Goal: Task Accomplishment & Management: Manage account settings

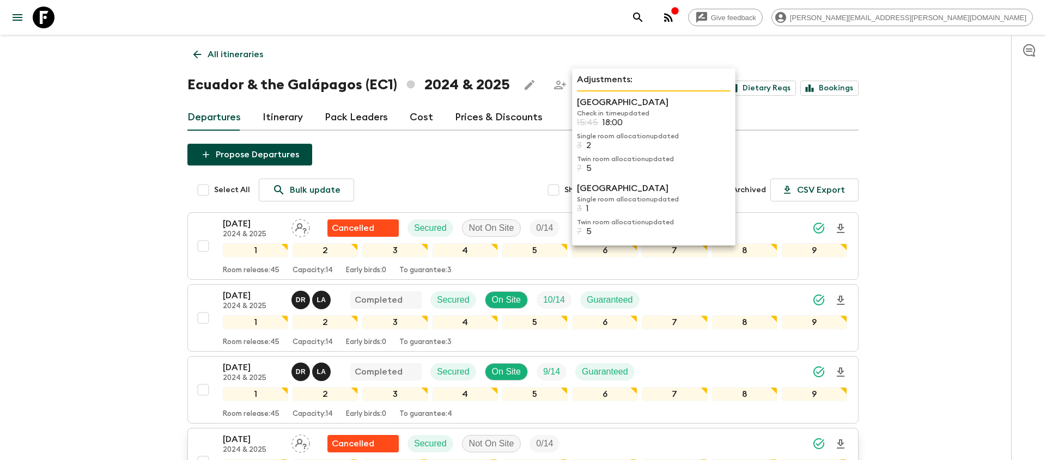
scroll to position [333, 0]
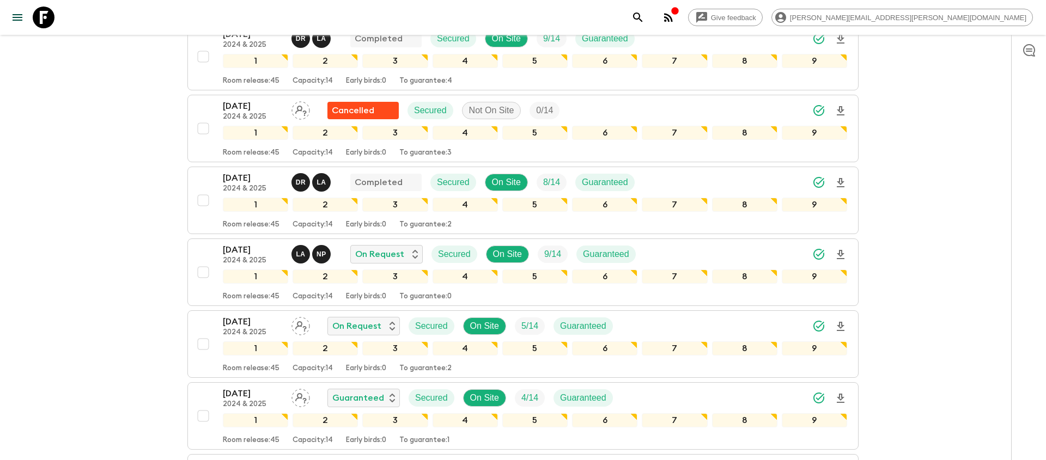
click at [642, 19] on icon "search adventures" at bounding box center [637, 17] width 9 height 9
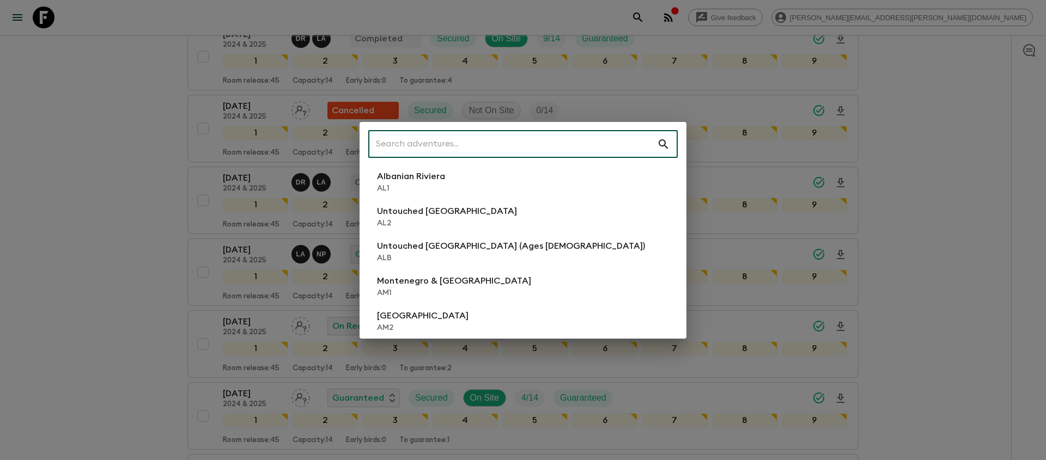
click at [542, 143] on input "text" at bounding box center [512, 144] width 289 height 30
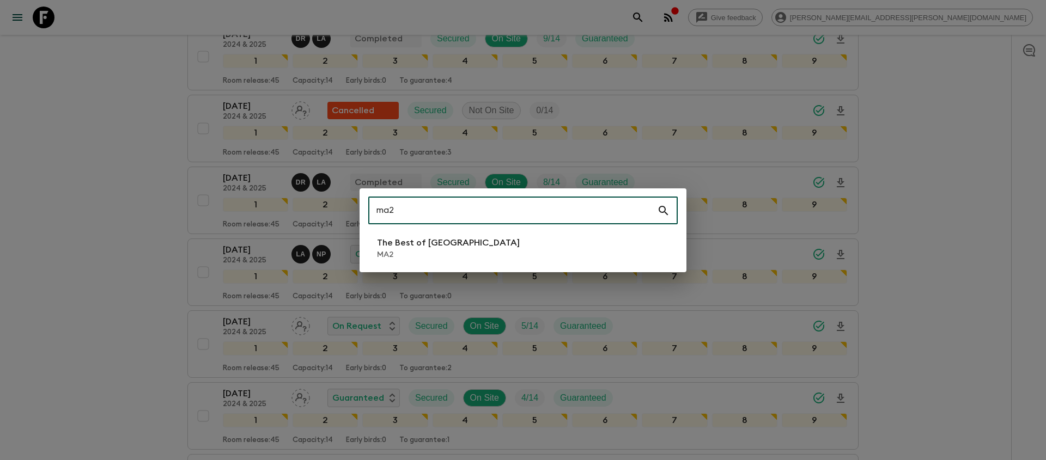
type input "ma2"
click at [471, 257] on li "The Best of Morocco MA2" at bounding box center [522, 248] width 309 height 30
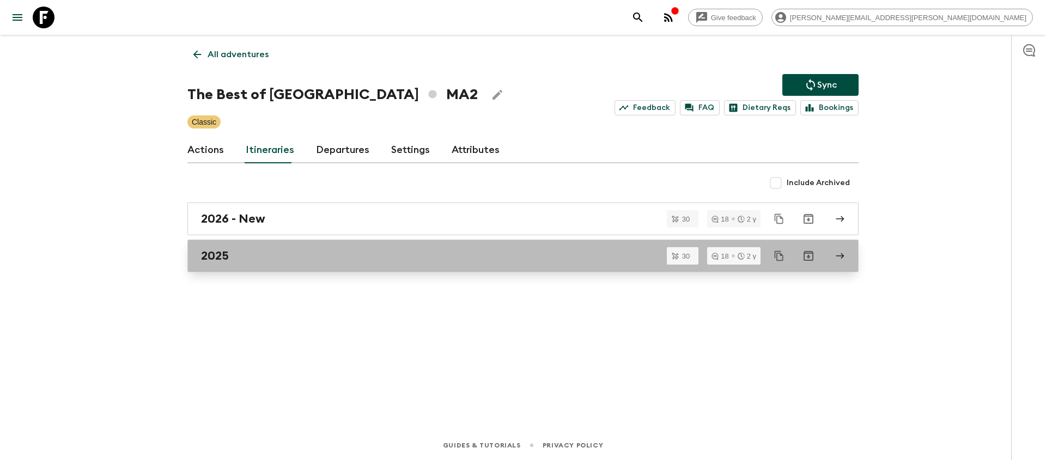
click at [309, 259] on div "2025" at bounding box center [512, 256] width 623 height 14
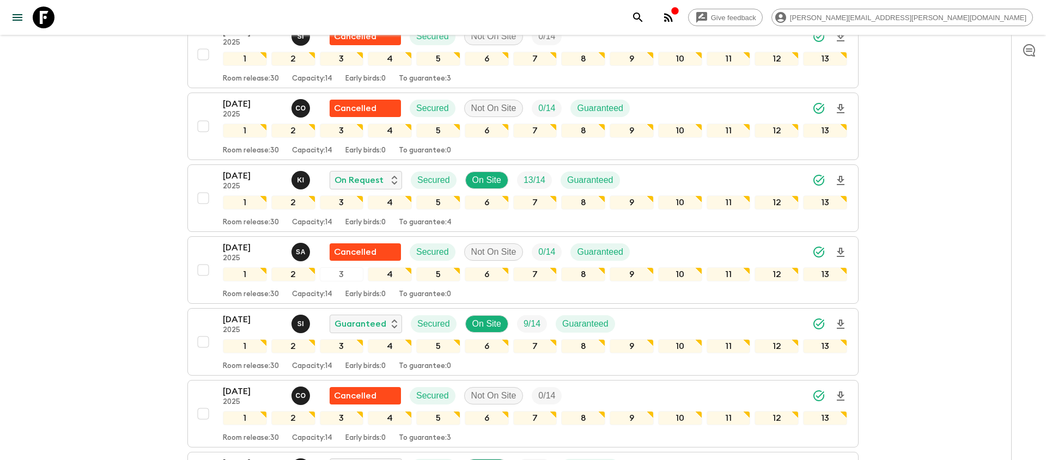
scroll to position [1157, 0]
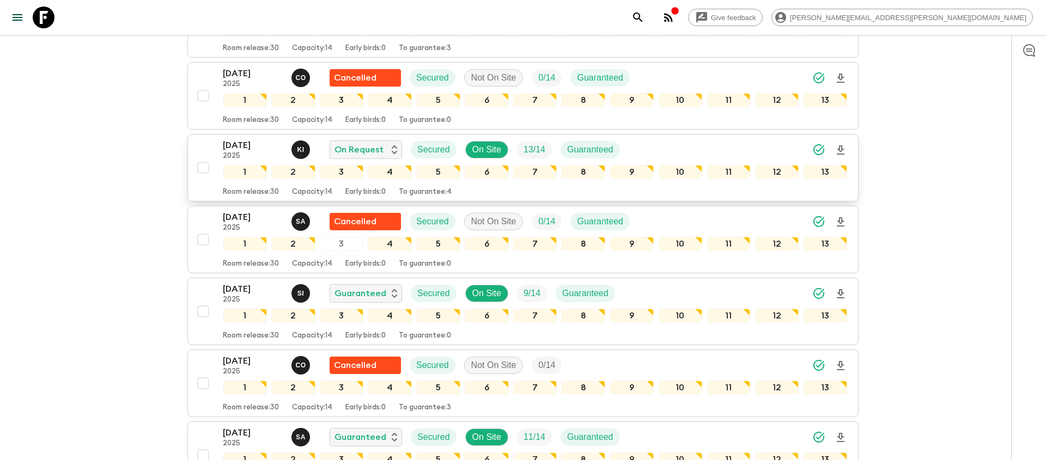
click at [840, 150] on icon "Download Onboarding" at bounding box center [841, 149] width 8 height 9
click at [668, 147] on div "13 Sep 2025 2025 K I On Request Secured On Site 13 / 14 Guaranteed" at bounding box center [535, 150] width 624 height 22
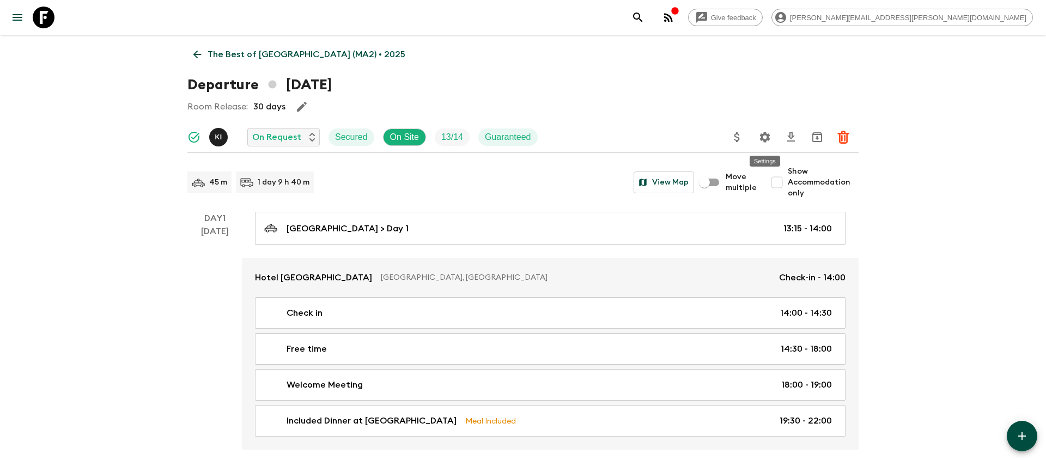
click at [771, 143] on button "Settings" at bounding box center [765, 137] width 22 height 22
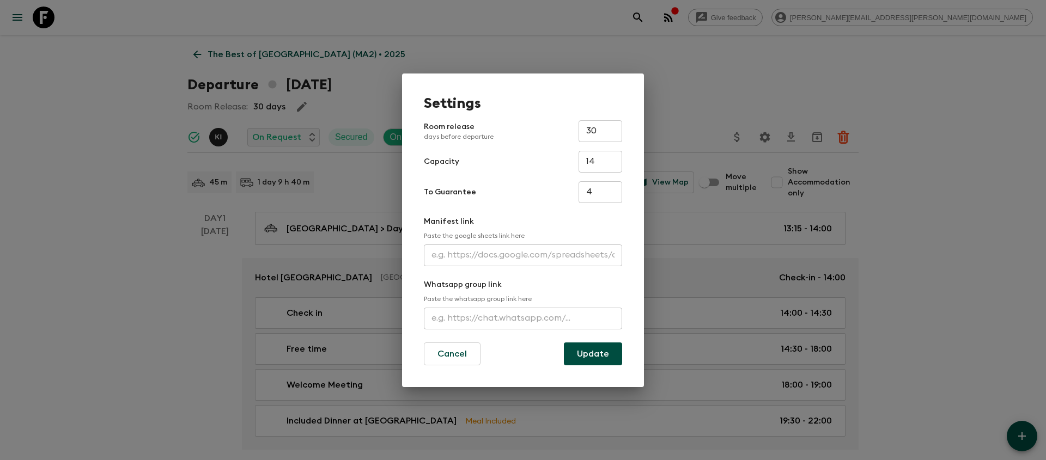
click at [505, 253] on input "text" at bounding box center [523, 256] width 198 height 22
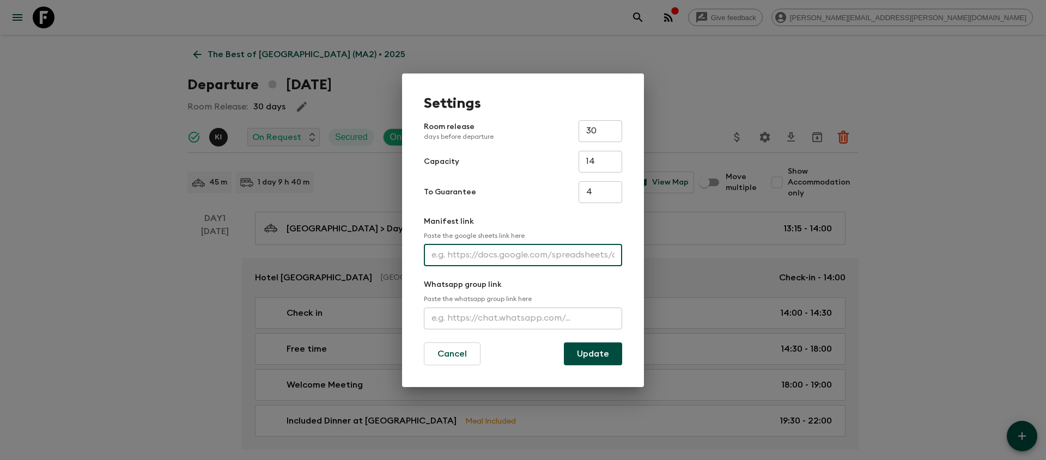
paste input "https://docs.google.com/spreadsheets/d/18MIsBwvFG09gp6kMDNSgnh6ORLqY-GwijE_OTqD…"
type input "https://docs.google.com/spreadsheets/d/18MIsBwvFG09gp6kMDNSgnh6ORLqY-GwijE_OTqD…"
click at [577, 357] on button "Update" at bounding box center [593, 354] width 58 height 23
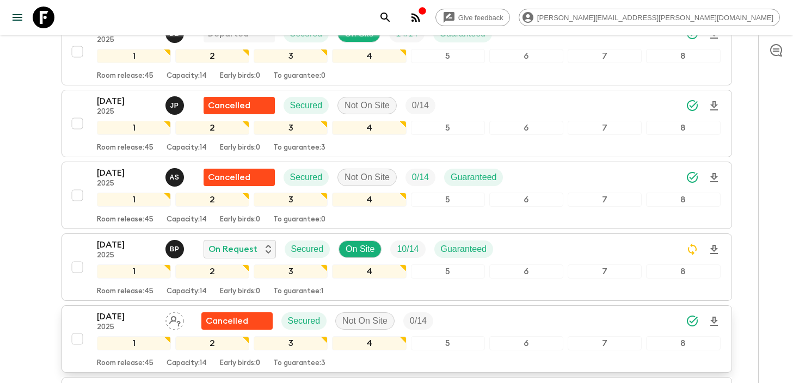
scroll to position [194, 0]
